Goal: Task Accomplishment & Management: Manage account settings

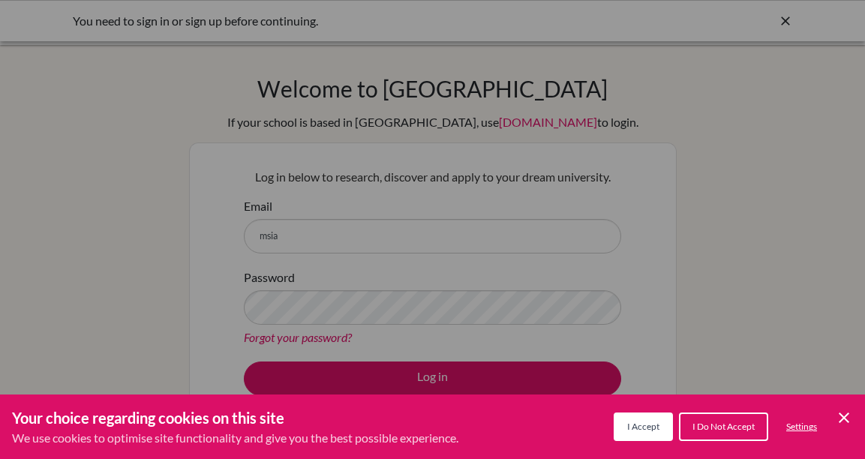
click at [628, 424] on span "I Accept" at bounding box center [643, 426] width 32 height 11
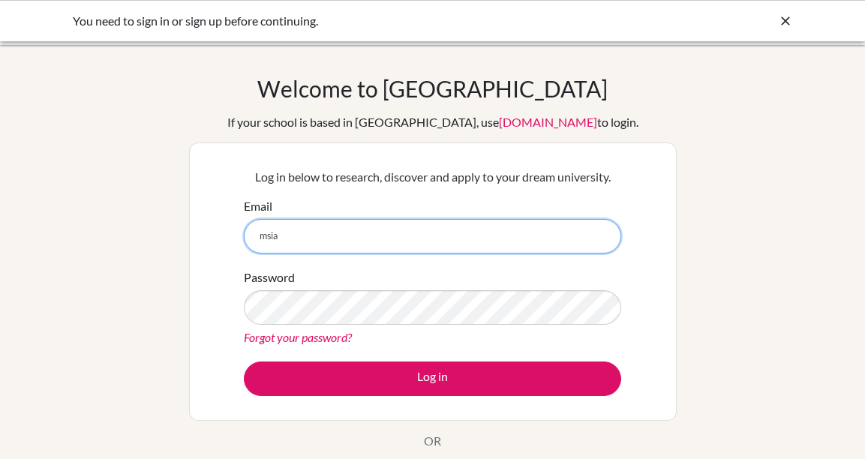
click at [563, 252] on input "msia" at bounding box center [432, 236] width 377 height 34
type input "[EMAIL_ADDRESS][DOMAIN_NAME]"
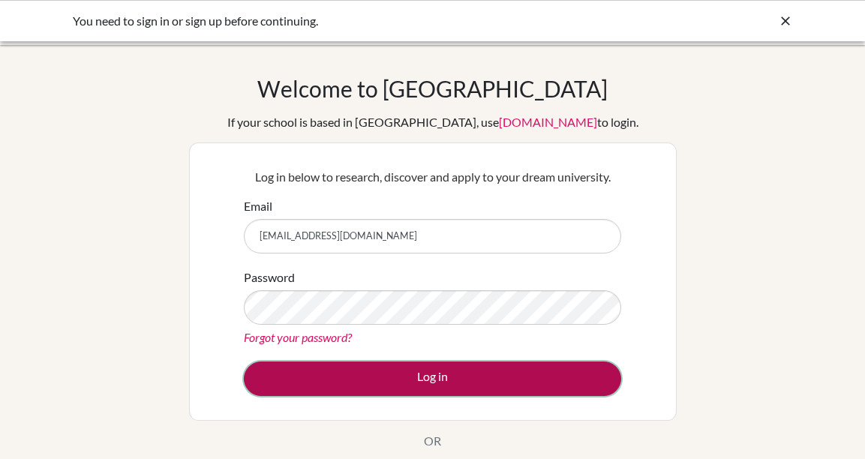
click at [462, 376] on button "Log in" at bounding box center [432, 378] width 377 height 34
click at [377, 393] on button "Log in" at bounding box center [432, 378] width 377 height 34
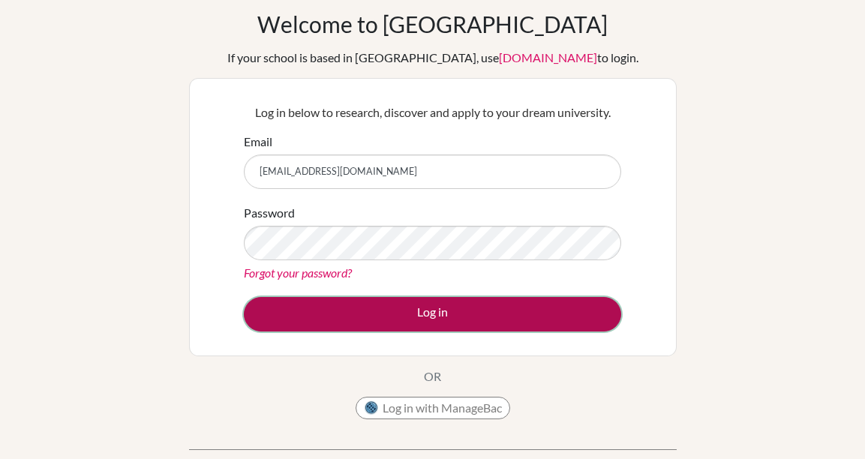
scroll to position [197, 0]
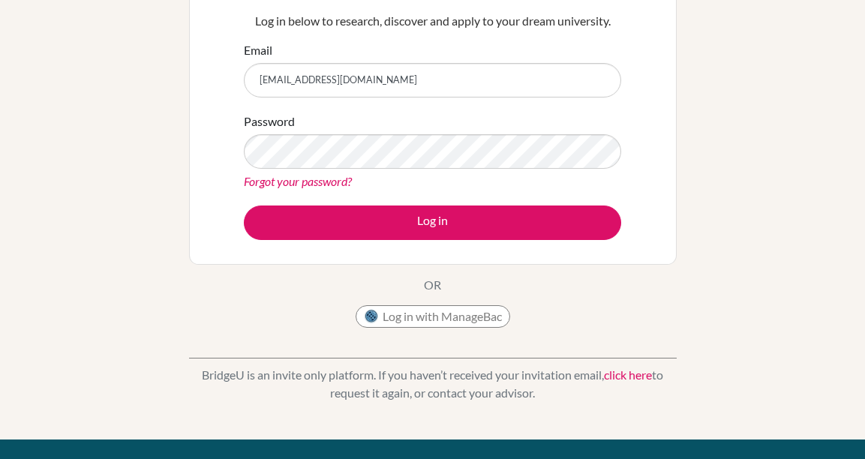
scroll to position [107, 0]
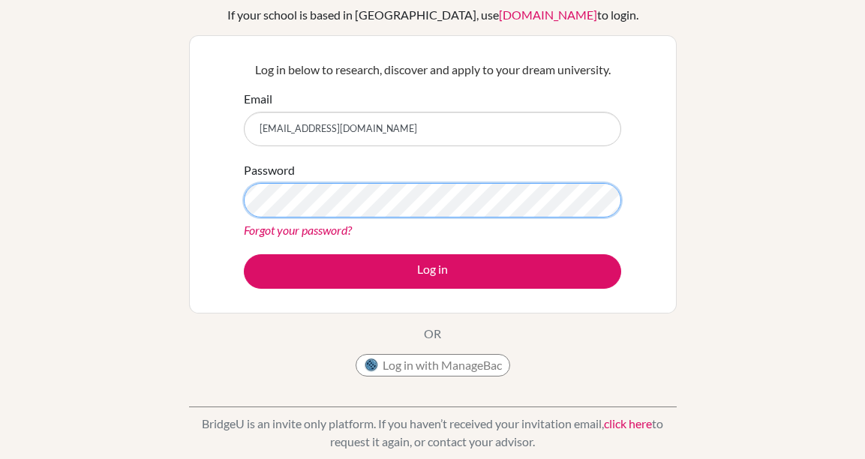
click at [244, 254] on button "Log in" at bounding box center [432, 271] width 377 height 34
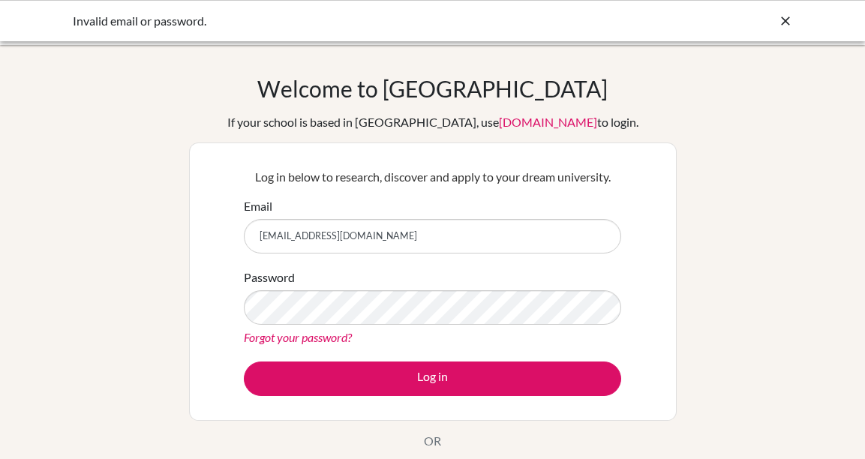
click at [499, 123] on link "[DOMAIN_NAME]" at bounding box center [548, 122] width 98 height 14
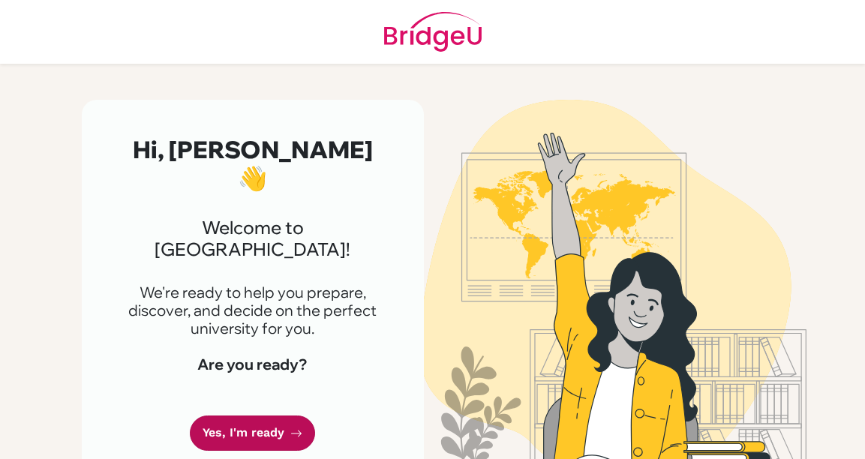
click at [274, 415] on link "Yes, I'm ready" at bounding box center [252, 432] width 125 height 35
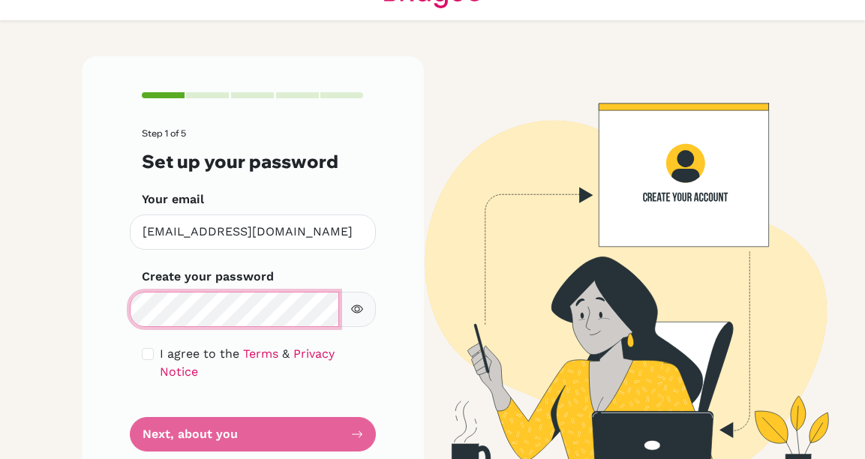
scroll to position [66, 0]
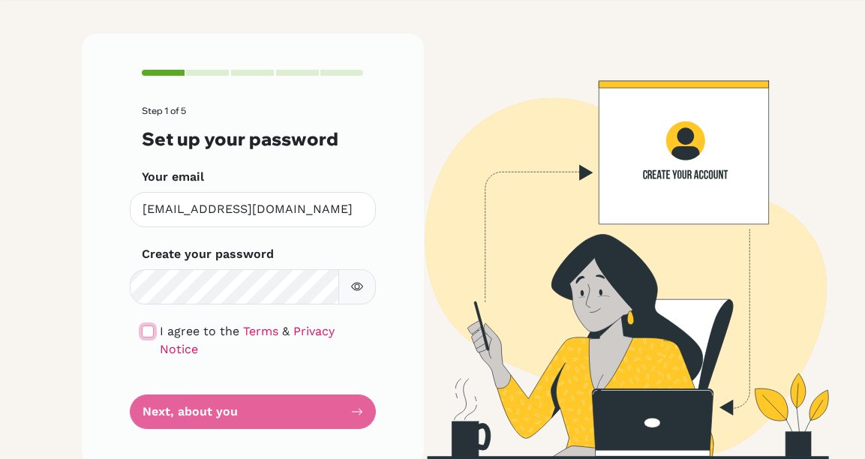
click at [146, 333] on input "checkbox" at bounding box center [148, 331] width 12 height 12
checkbox input "true"
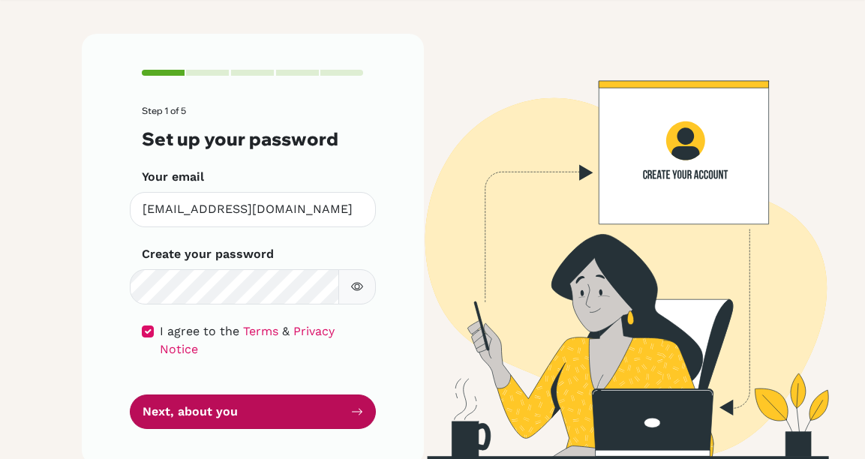
click at [184, 395] on button "Next, about you" at bounding box center [253, 411] width 246 height 35
